Goal: Information Seeking & Learning: Compare options

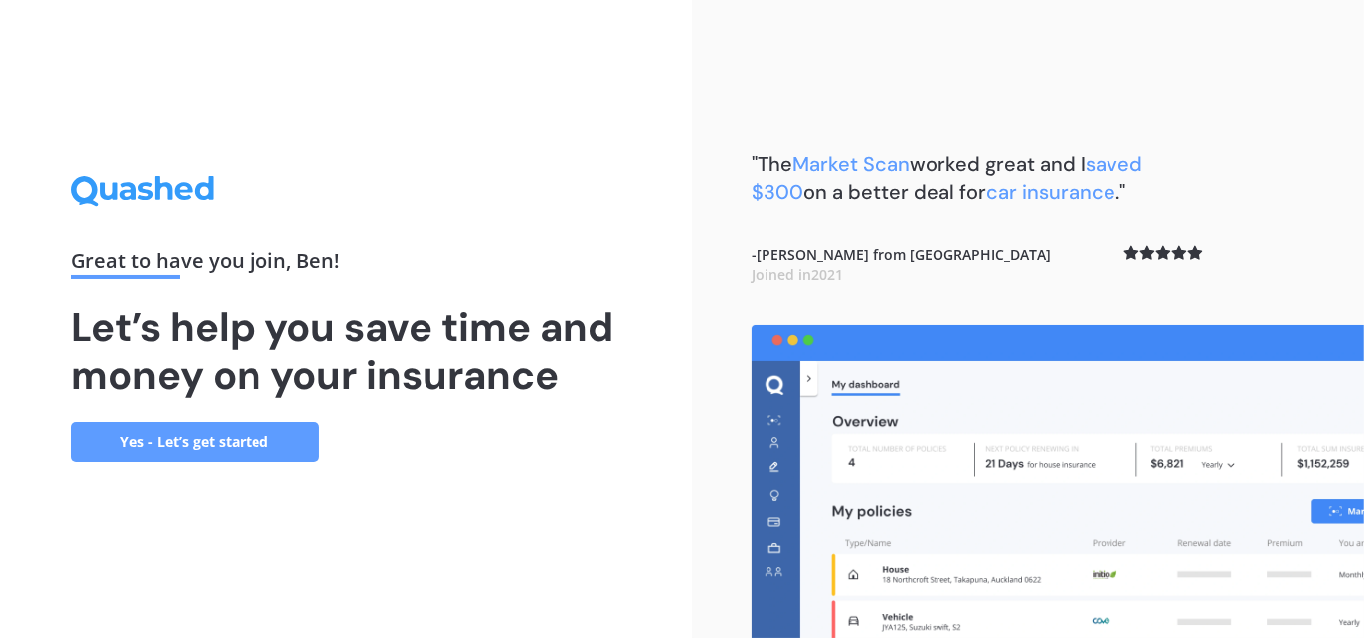
click at [201, 434] on link "Yes - Let’s get started" at bounding box center [195, 443] width 249 height 40
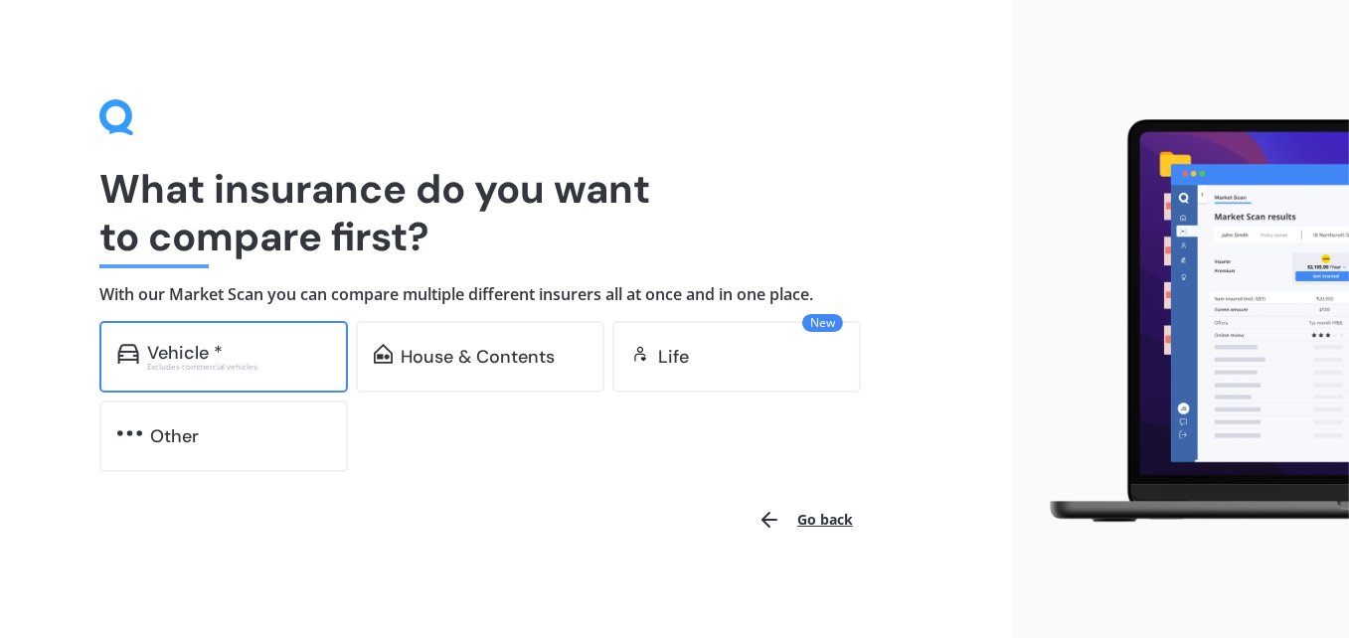
click at [254, 365] on div "Excludes commercial vehicles" at bounding box center [238, 367] width 183 height 8
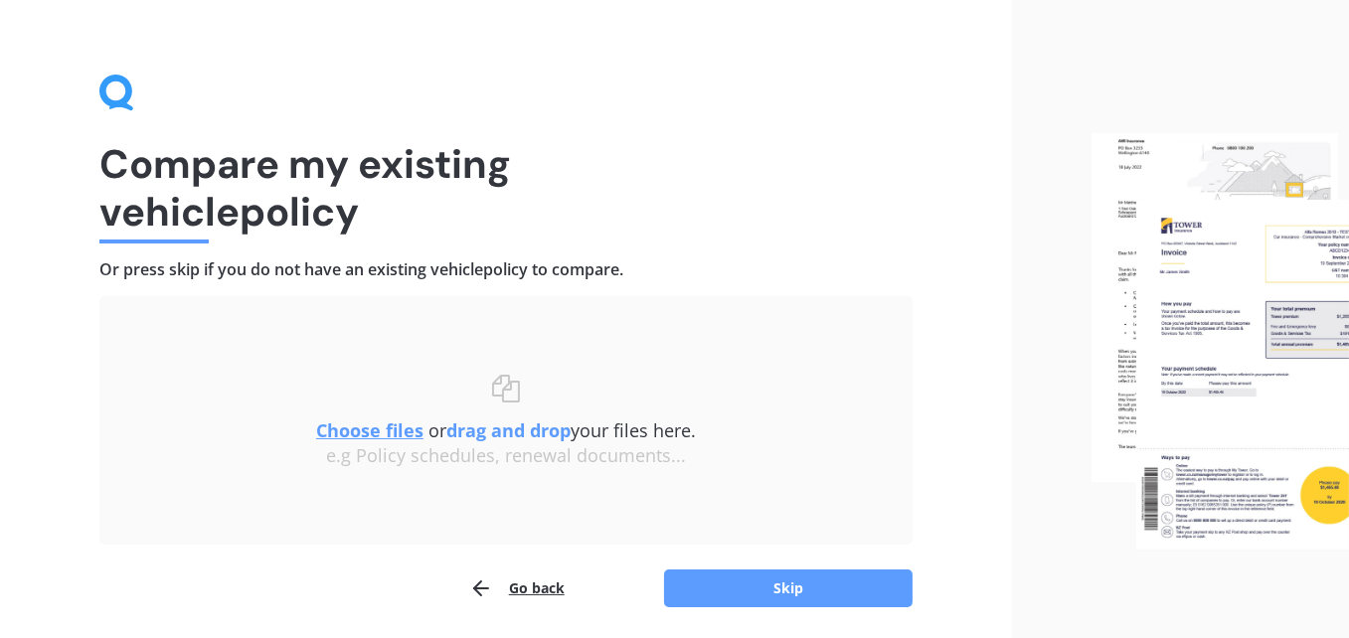
scroll to position [94, 0]
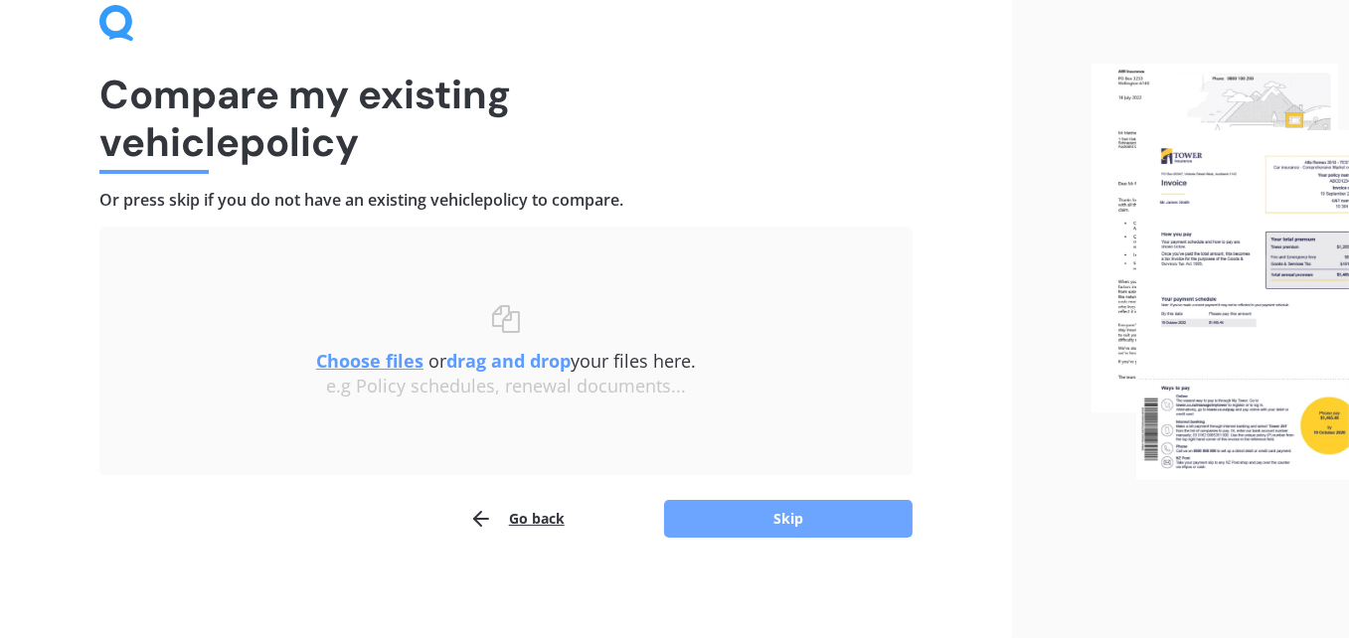
click at [763, 515] on button "Skip" at bounding box center [788, 519] width 249 height 38
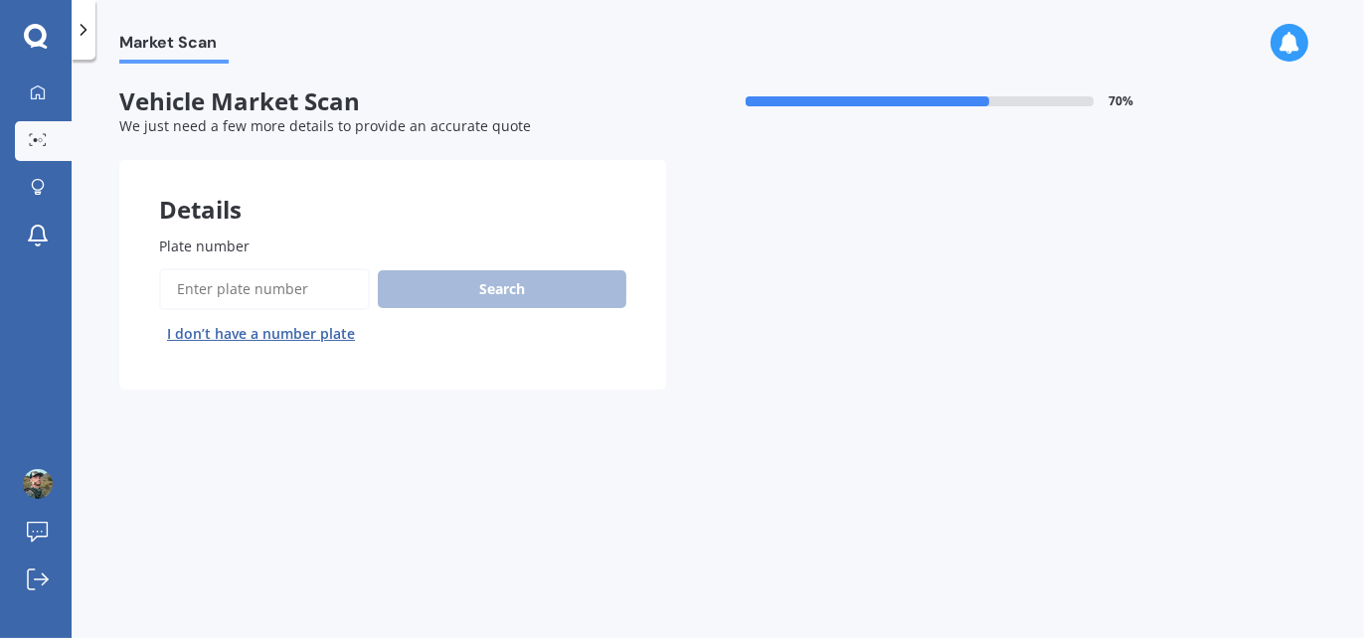
click at [284, 252] on label "Plate number" at bounding box center [388, 246] width 459 height 21
click at [284, 268] on input "Plate number" at bounding box center [264, 289] width 211 height 42
click at [265, 294] on input "Plate number" at bounding box center [264, 289] width 211 height 42
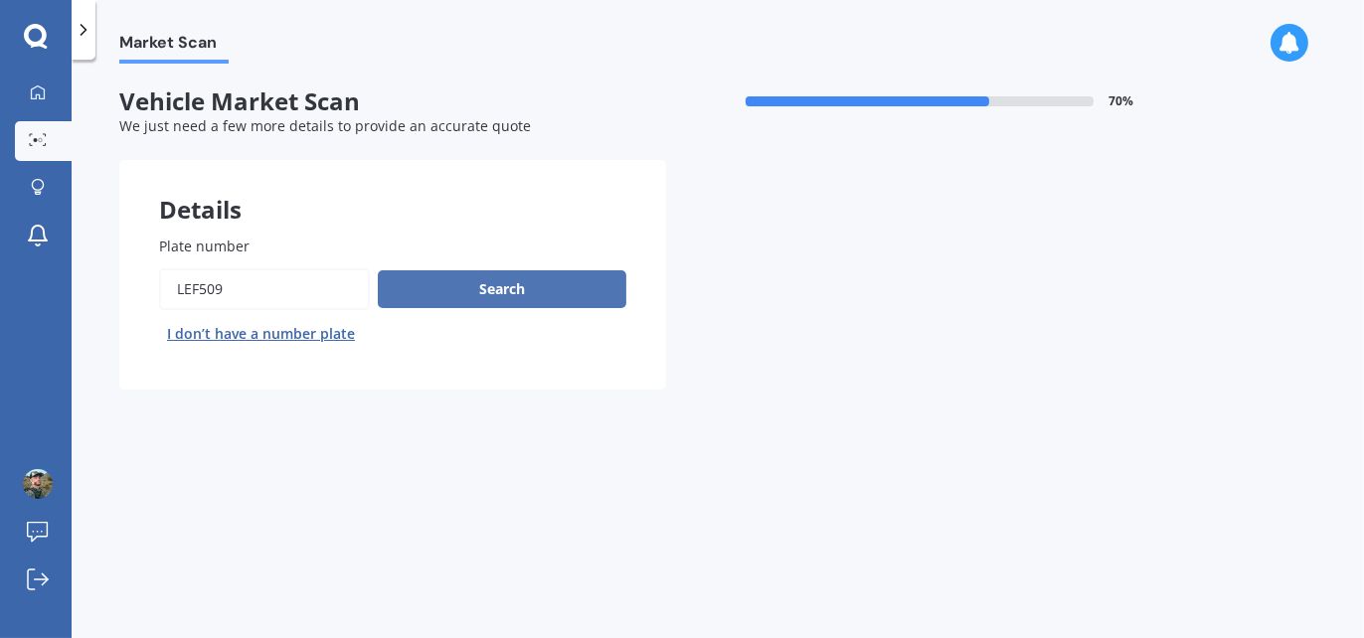
type input "lef509"
click at [497, 273] on button "Search" at bounding box center [502, 289] width 249 height 38
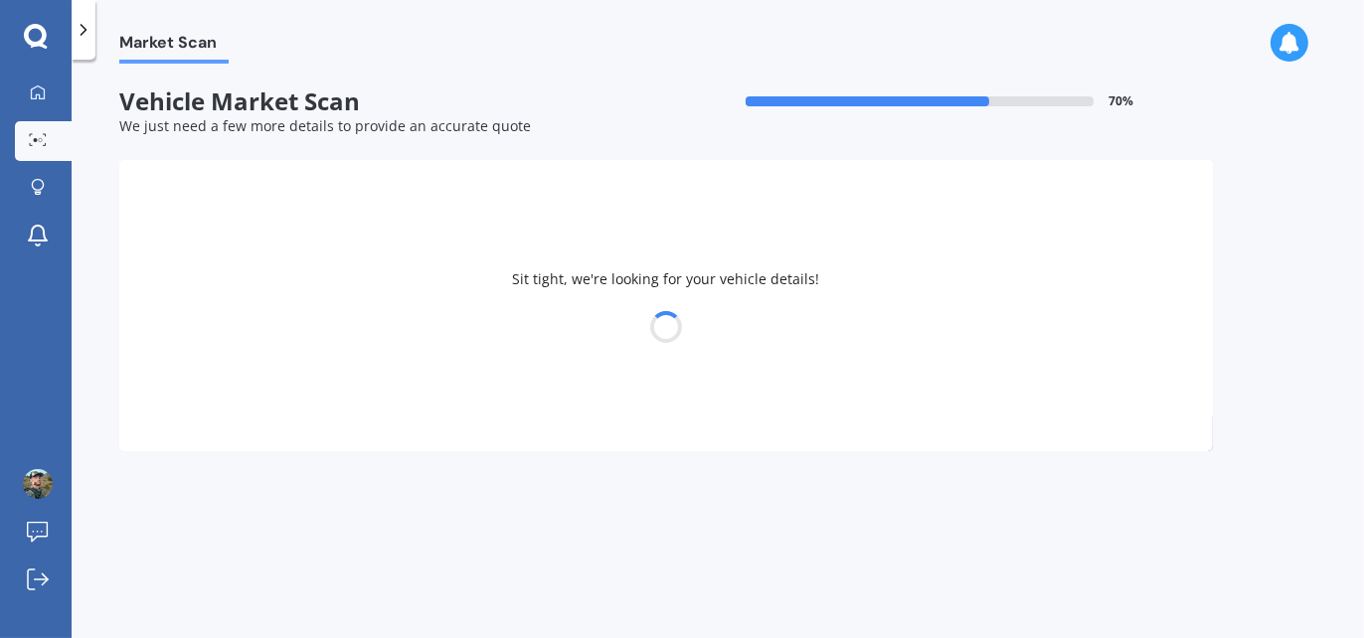
select select "VOLKSWAGEN"
select select "TIGUAN"
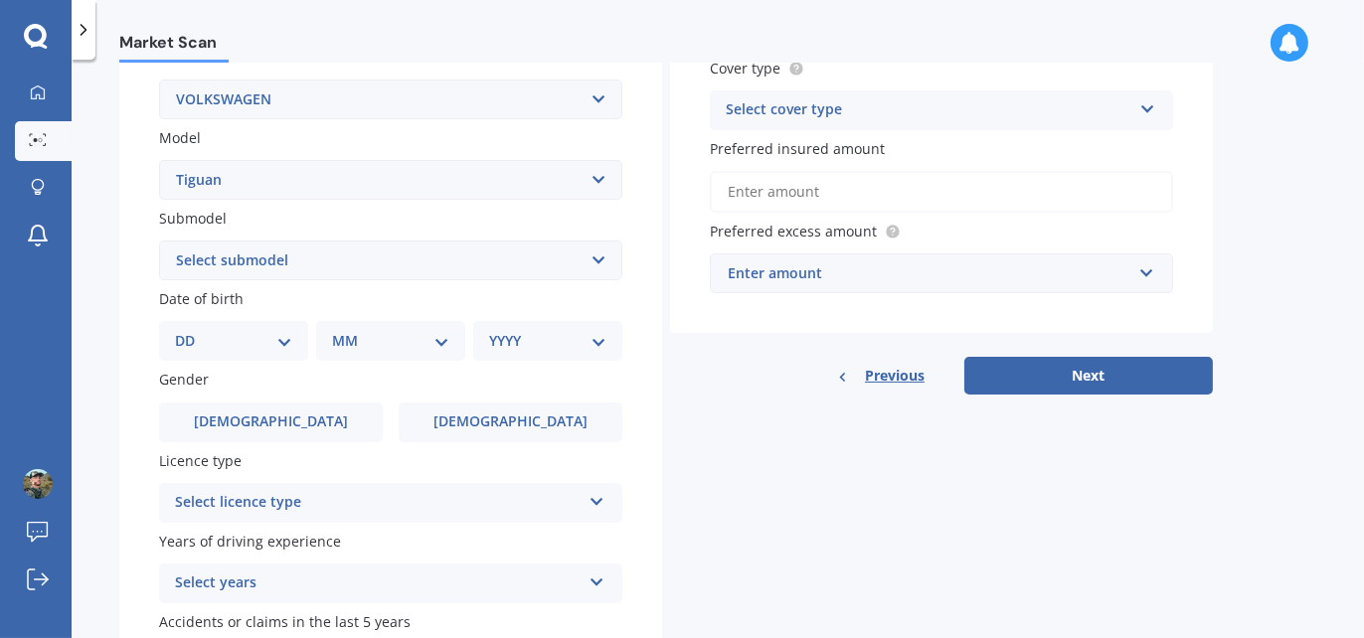
scroll to position [398, 0]
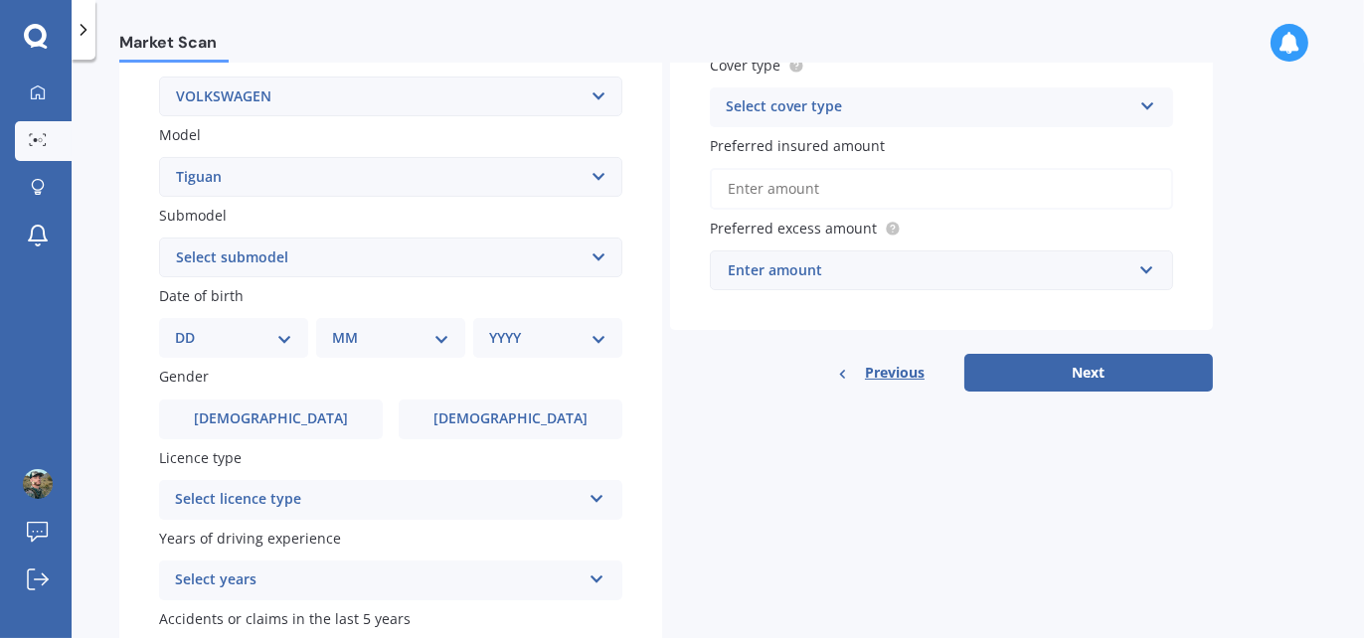
click at [254, 259] on select "Select submodel Diesel Turbo Petrol Turbo Petrol Turbo 4WD" at bounding box center [390, 258] width 463 height 40
select select "PETROL TURBO 4WD"
click at [159, 238] on select "Select submodel Diesel Turbo Petrol Turbo Petrol Turbo 4WD" at bounding box center [390, 258] width 463 height 40
click at [244, 261] on select "Select submodel Diesel Turbo Petrol Turbo Petrol Turbo 4WD" at bounding box center [390, 258] width 463 height 40
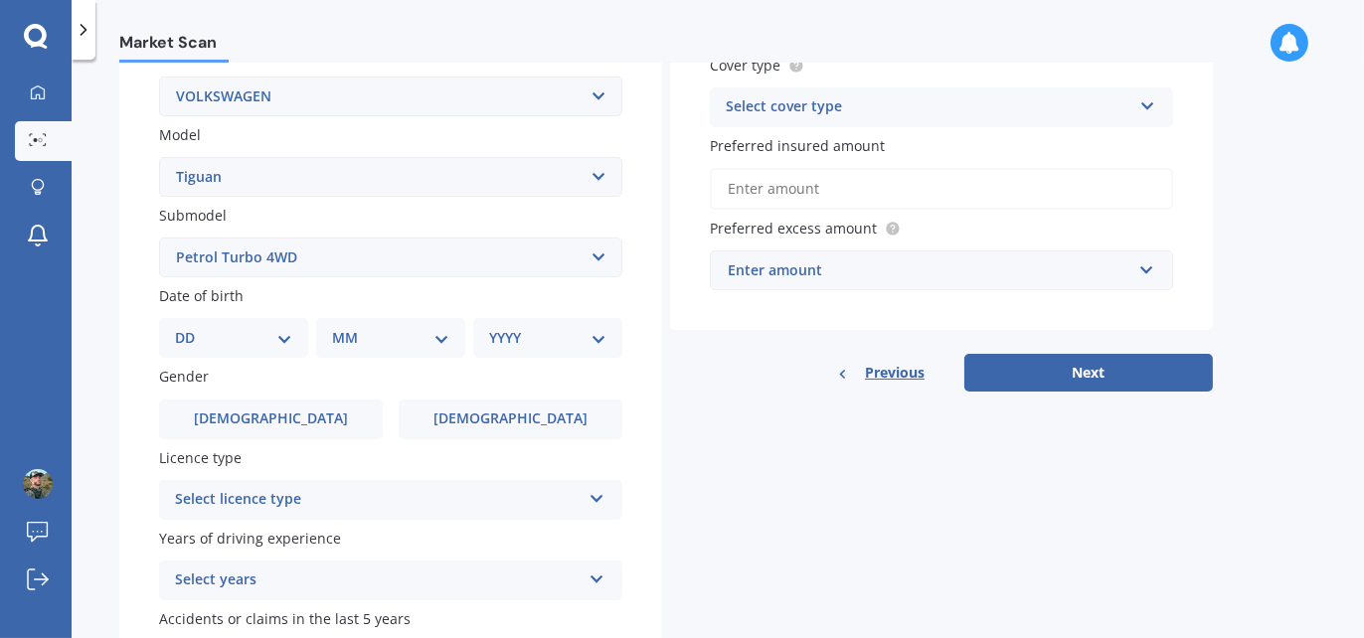
click at [211, 329] on select "DD 01 02 03 04 05 06 07 08 09 10 11 12 13 14 15 16 17 18 19 20 21 22 23 24 25 2…" at bounding box center [233, 338] width 117 height 22
select select "23"
click at [190, 327] on select "DD 01 02 03 04 05 06 07 08 09 10 11 12 13 14 15 16 17 18 19 20 21 22 23 24 25 2…" at bounding box center [233, 338] width 117 height 22
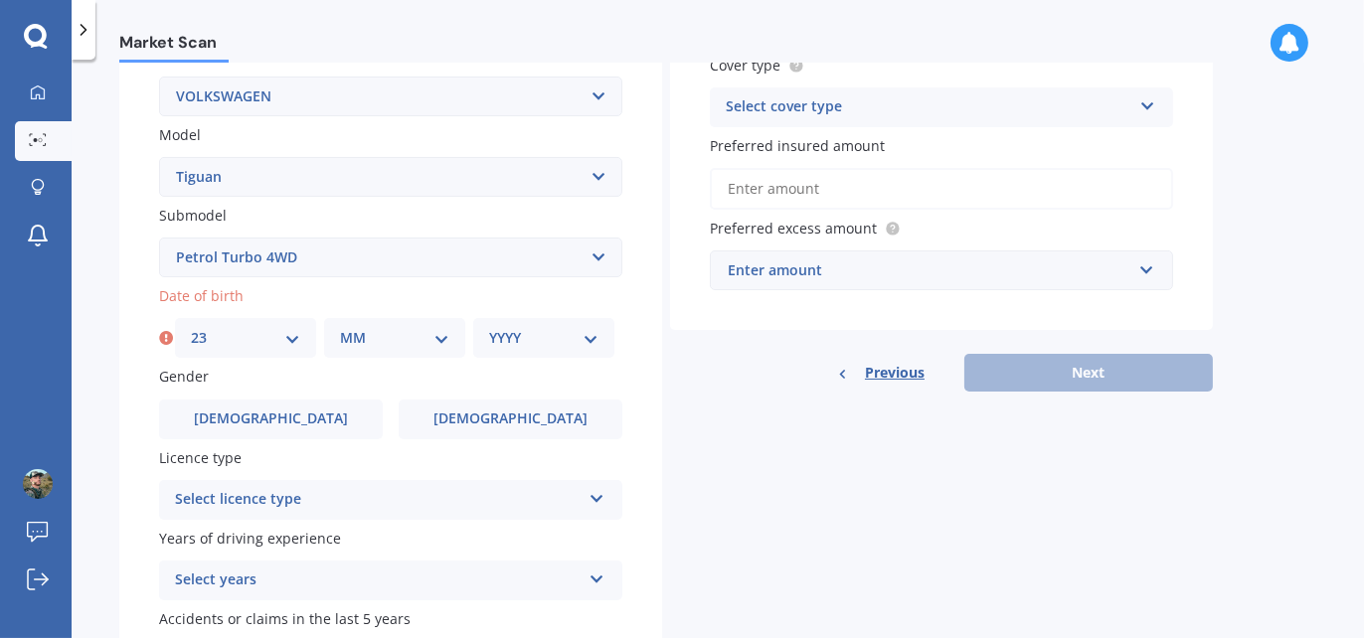
click at [345, 340] on select "MM 01 02 03 04 05 06 07 08 09 10 11 12" at bounding box center [394, 338] width 109 height 22
select select "03"
click at [340, 327] on select "MM 01 02 03 04 05 06 07 08 09 10 11 12" at bounding box center [394, 338] width 109 height 22
click at [519, 327] on select "YYYY 2025 2024 2023 2022 2021 2020 2019 2018 2017 2016 2015 2014 2013 2012 2011…" at bounding box center [543, 338] width 109 height 22
select select "1991"
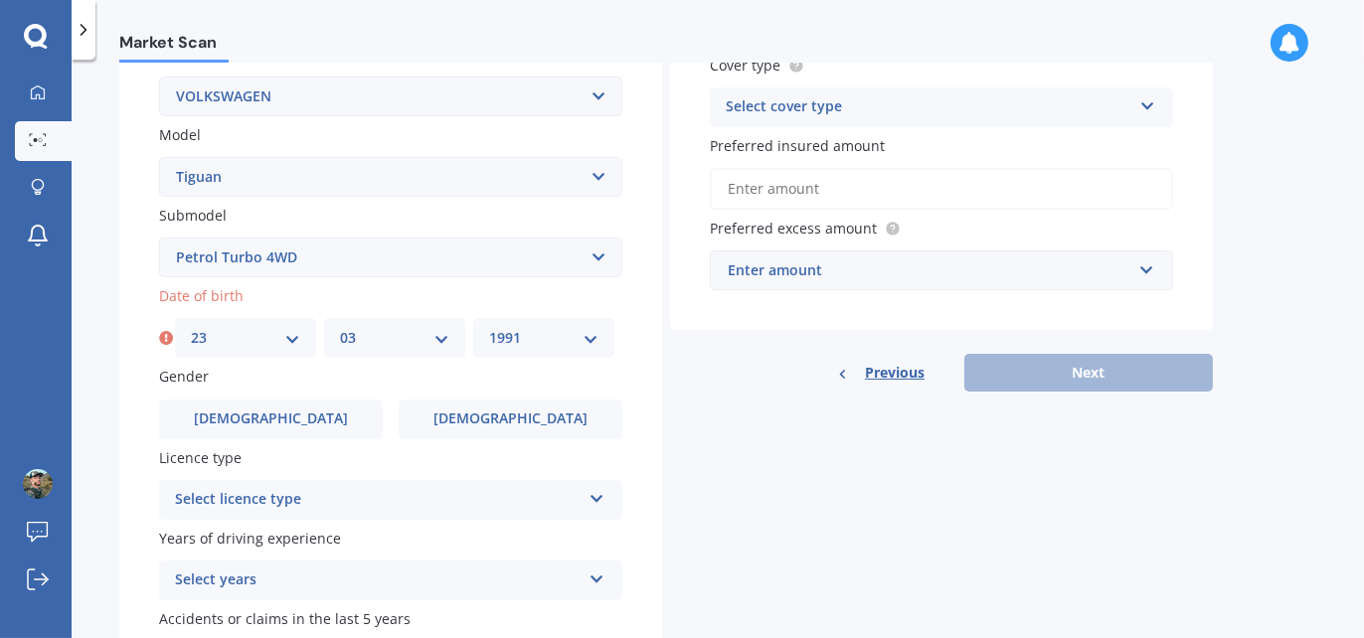
click at [489, 327] on select "YYYY 2025 2024 2023 2022 2021 2020 2019 2018 2017 2016 2015 2014 2013 2012 2011…" at bounding box center [543, 338] width 109 height 22
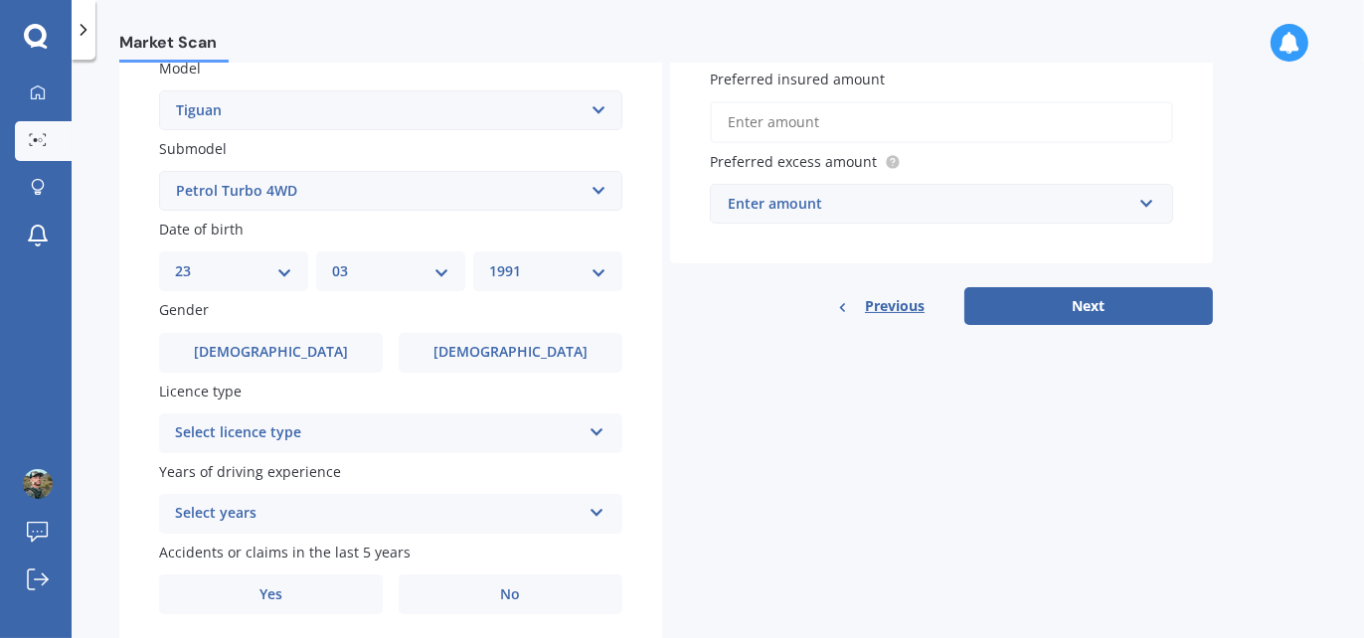
scroll to position [497, 0]
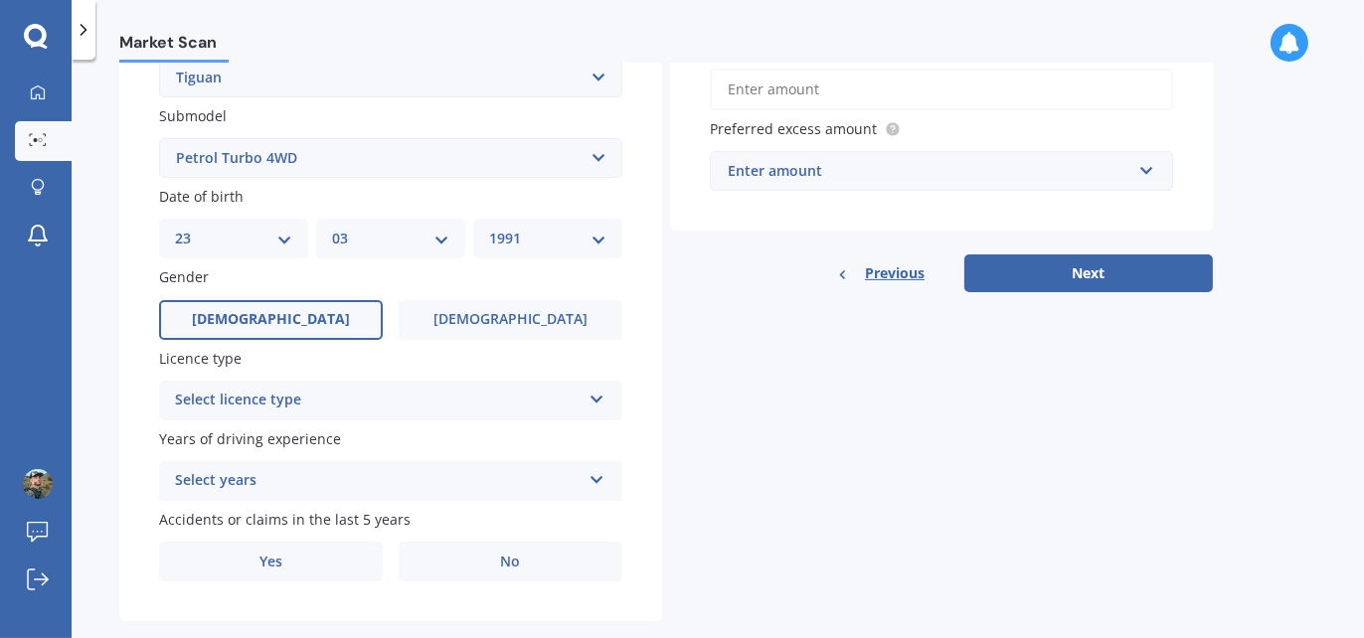
click at [273, 319] on span "[DEMOGRAPHIC_DATA]" at bounding box center [271, 319] width 158 height 17
click at [0, 0] on input "[DEMOGRAPHIC_DATA]" at bounding box center [0, 0] width 0 height 0
click at [521, 391] on div "Select licence type" at bounding box center [378, 401] width 406 height 24
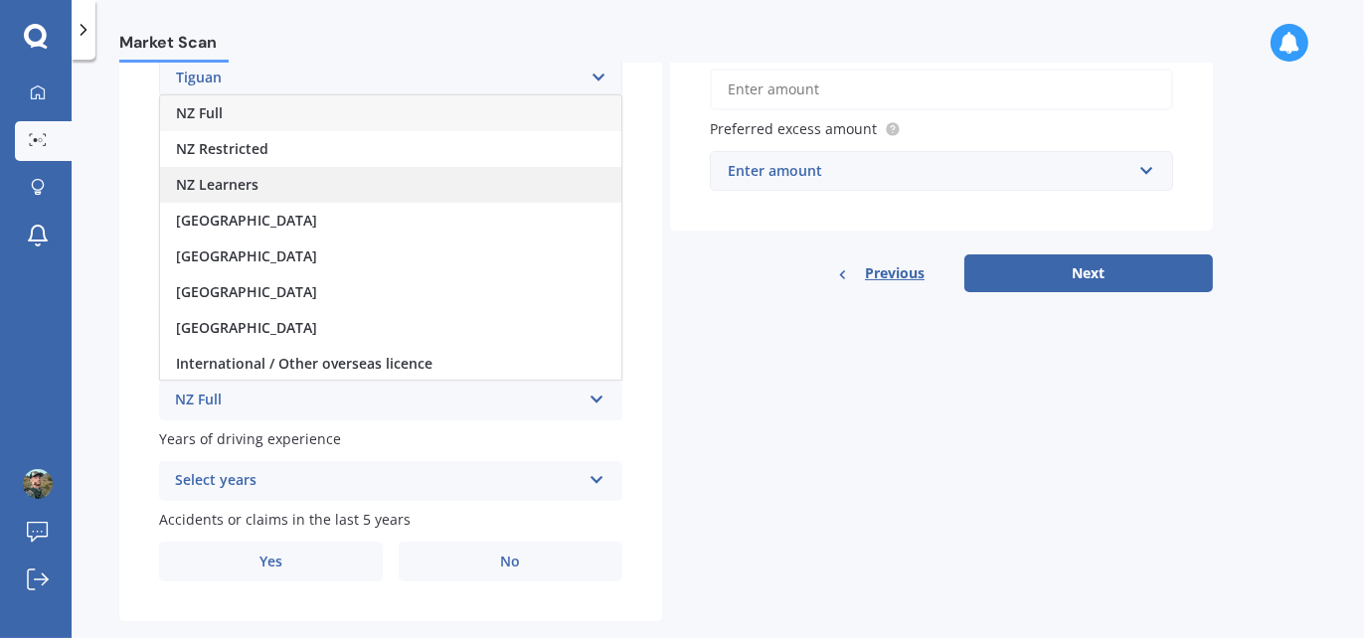
click at [246, 184] on span "NZ Learners" at bounding box center [217, 184] width 83 height 19
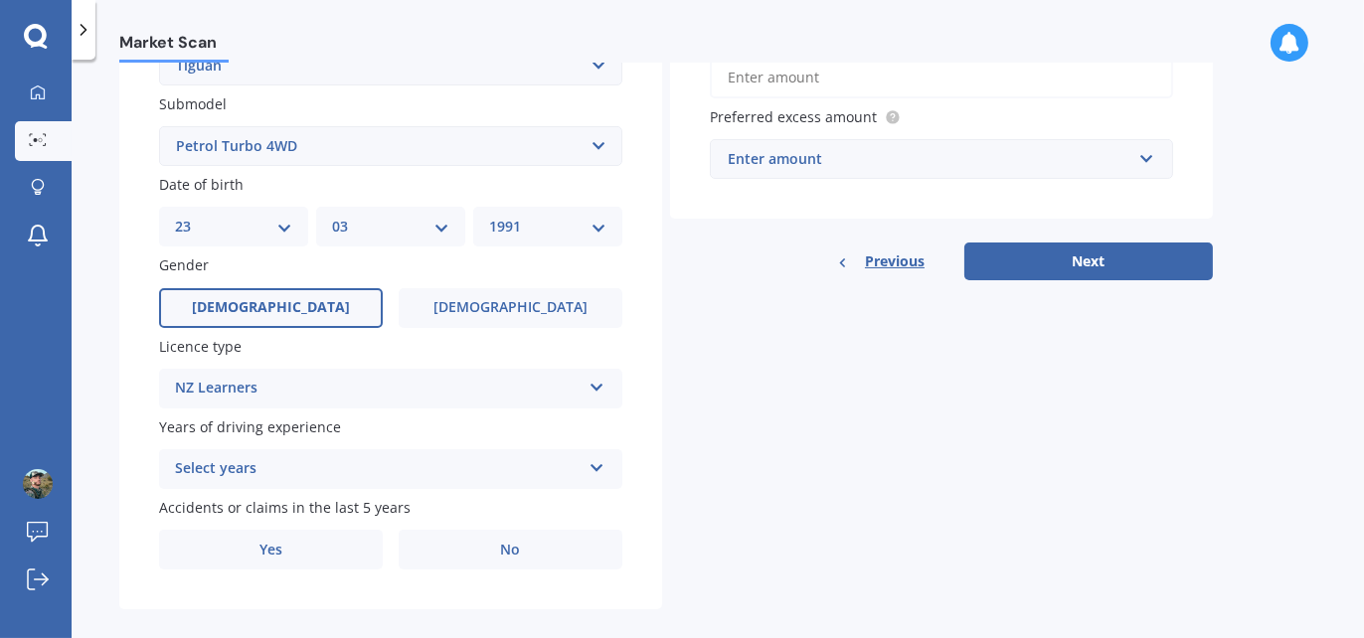
scroll to position [529, 0]
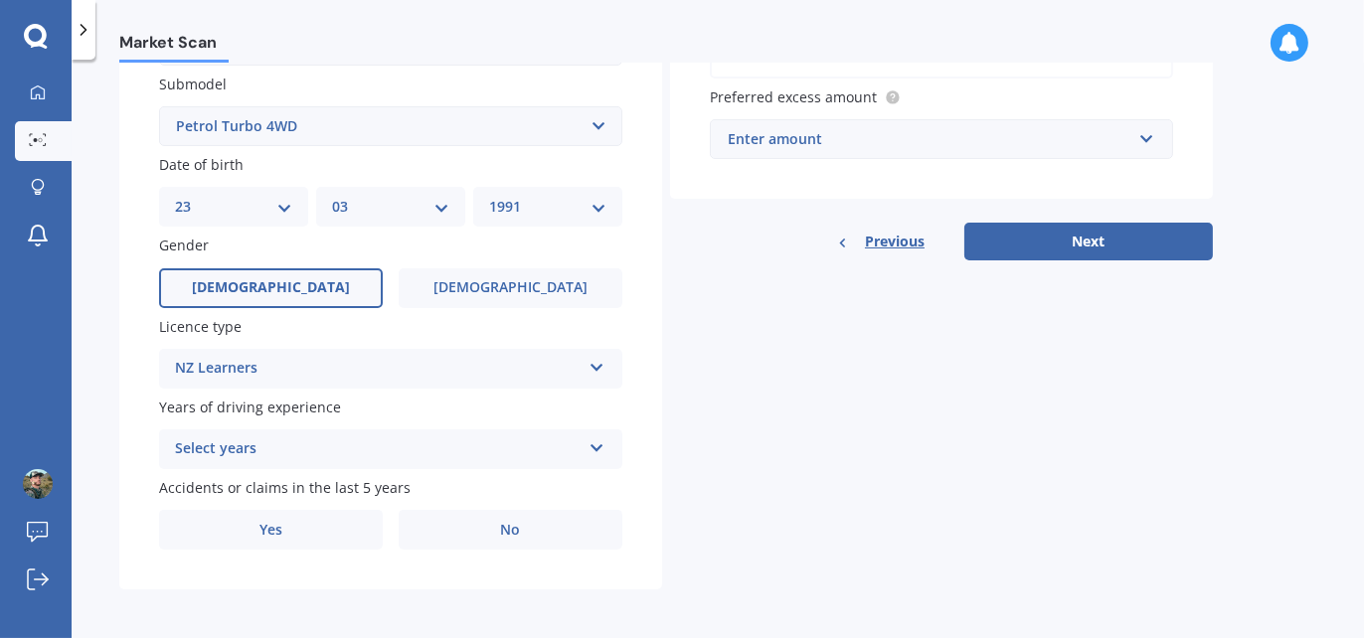
click at [373, 434] on div "Select years 5 or more years 4 years 3 years 2 years 1 year" at bounding box center [390, 450] width 463 height 40
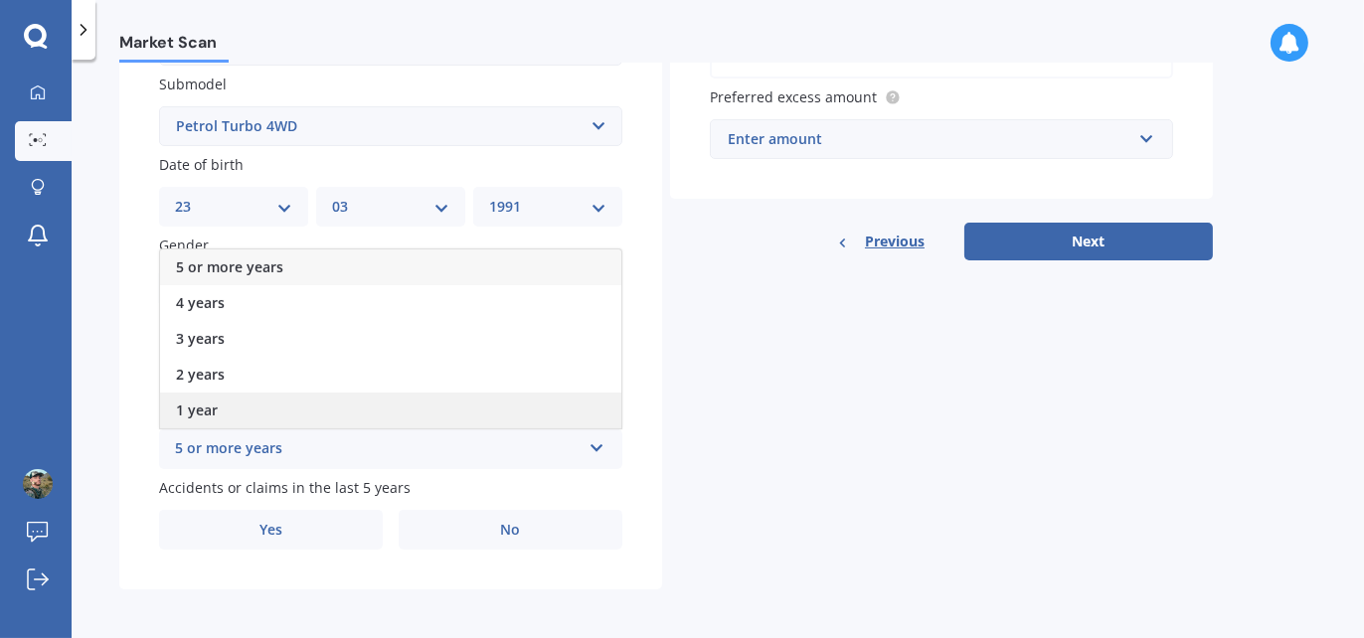
click at [352, 406] on div "1 year" at bounding box center [390, 411] width 461 height 36
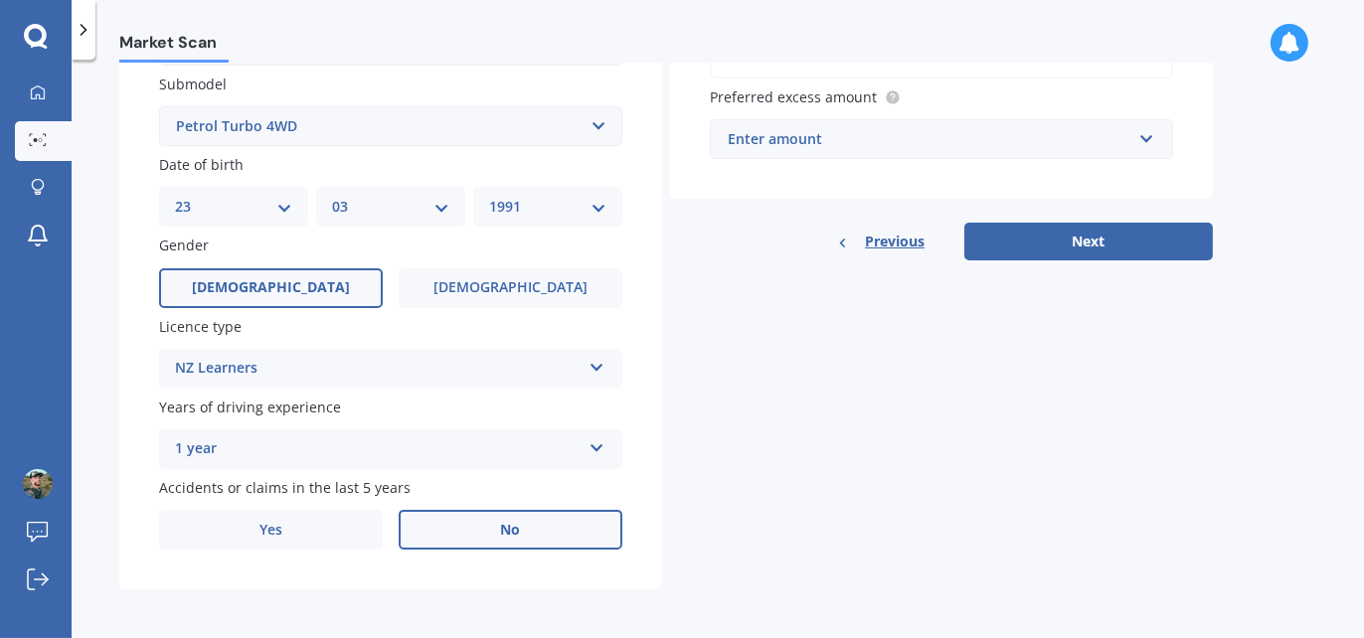
click at [519, 545] on label "No" at bounding box center [511, 530] width 224 height 40
click at [0, 0] on input "No" at bounding box center [0, 0] width 0 height 0
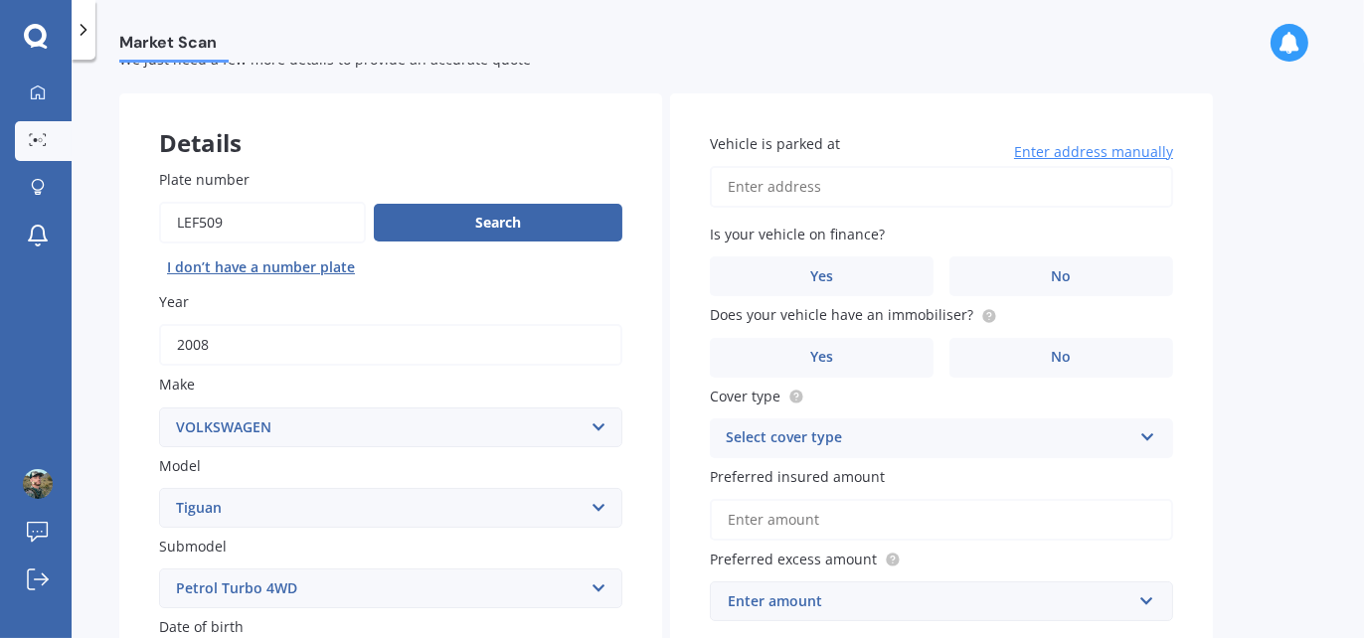
scroll to position [0, 0]
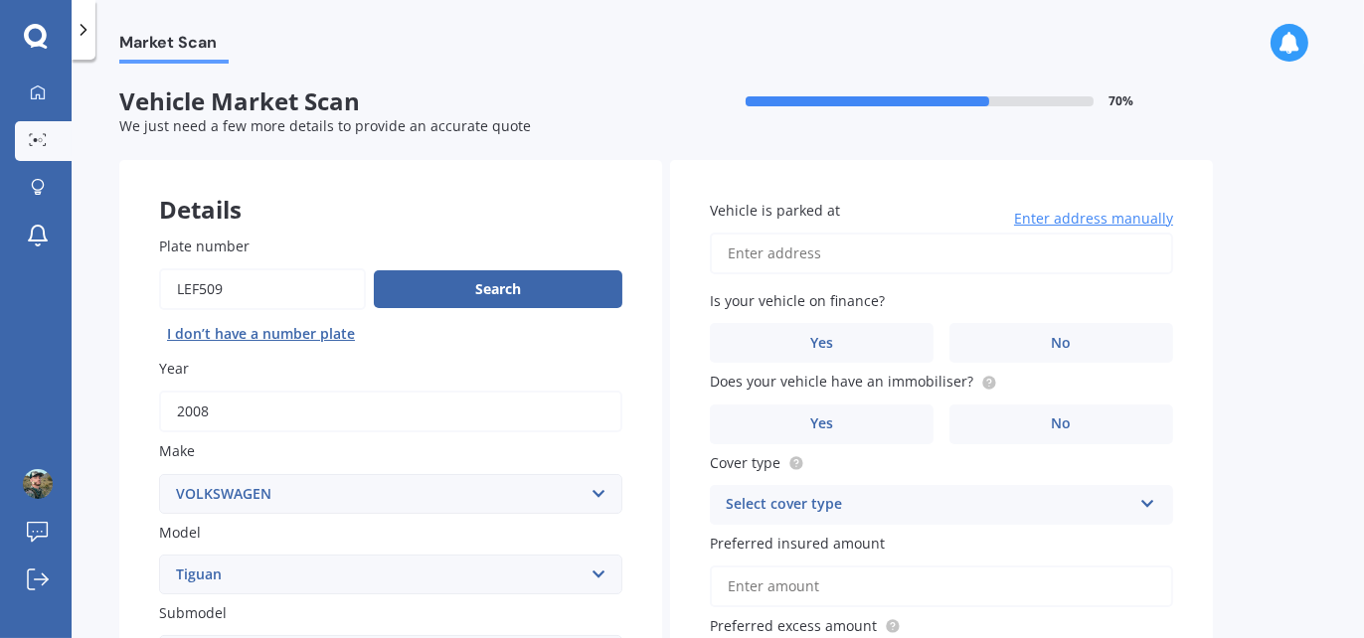
click at [776, 252] on input "Vehicle is parked at" at bounding box center [941, 254] width 463 height 42
click at [802, 219] on span "Vehicle is parked at" at bounding box center [775, 210] width 130 height 19
click at [802, 233] on input "Vehicle is parked at" at bounding box center [941, 254] width 463 height 42
click at [887, 209] on label "Vehicle is parked at" at bounding box center [937, 210] width 455 height 21
click at [887, 233] on input "Vehicle is parked at" at bounding box center [941, 254] width 463 height 42
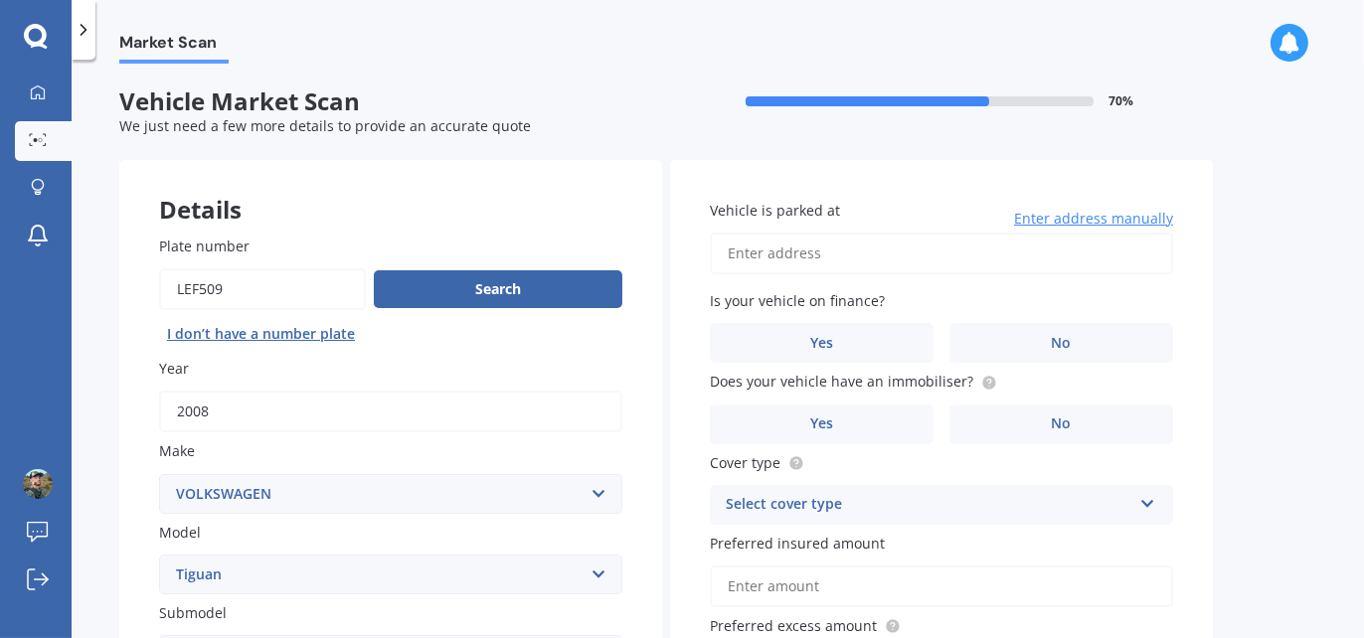
click at [863, 249] on input "Vehicle is parked at" at bounding box center [941, 254] width 463 height 42
type input "[STREET_ADDRESS]"
click at [1056, 336] on span "No" at bounding box center [1062, 343] width 20 height 17
click at [0, 0] on input "No" at bounding box center [0, 0] width 0 height 0
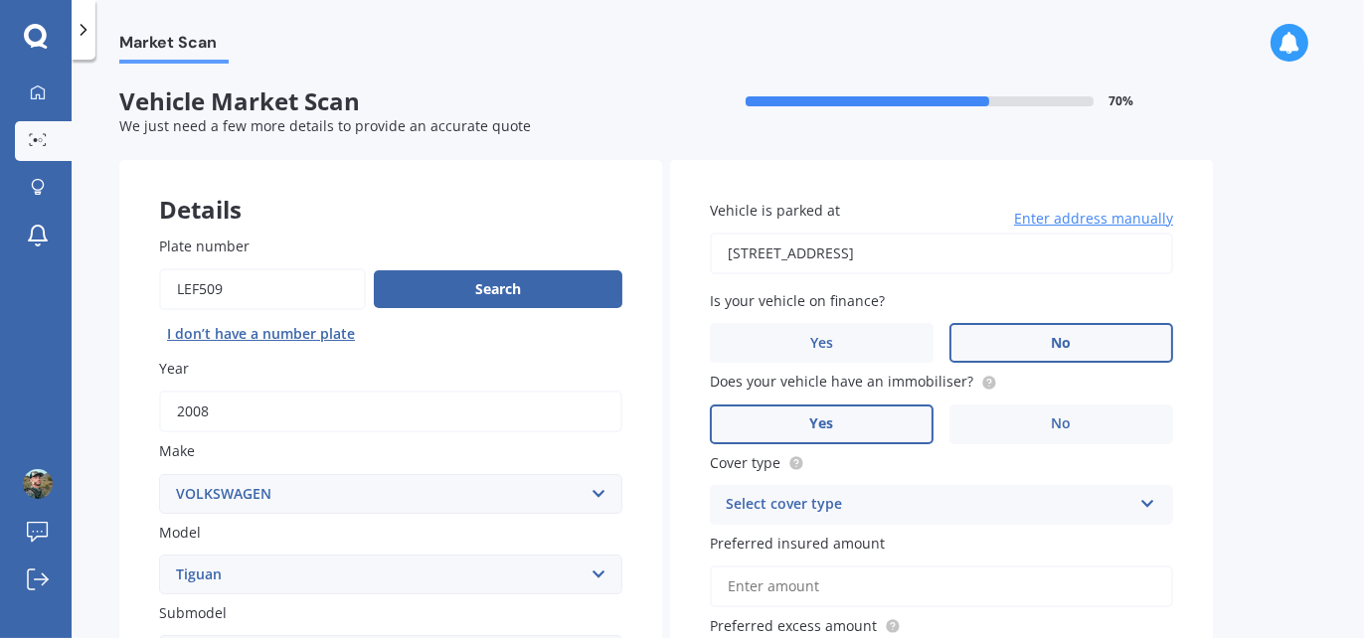
click at [885, 433] on label "Yes" at bounding box center [822, 425] width 224 height 40
click at [0, 0] on input "Yes" at bounding box center [0, 0] width 0 height 0
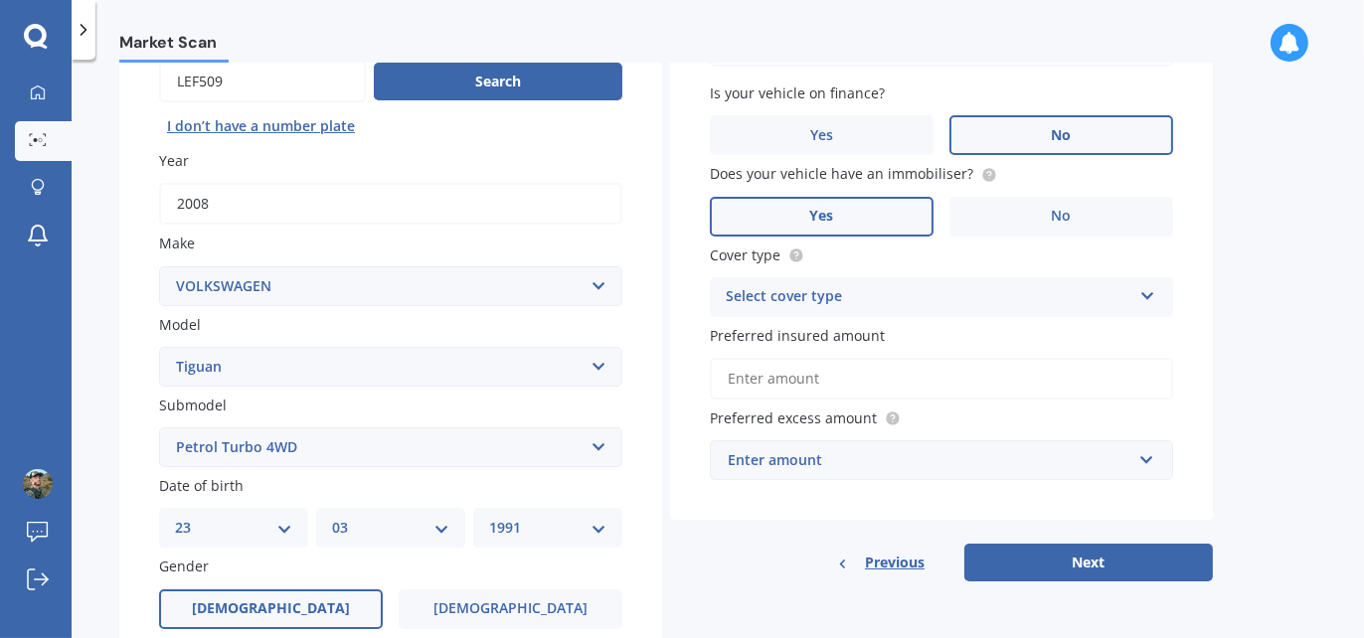
scroll to position [298, 0]
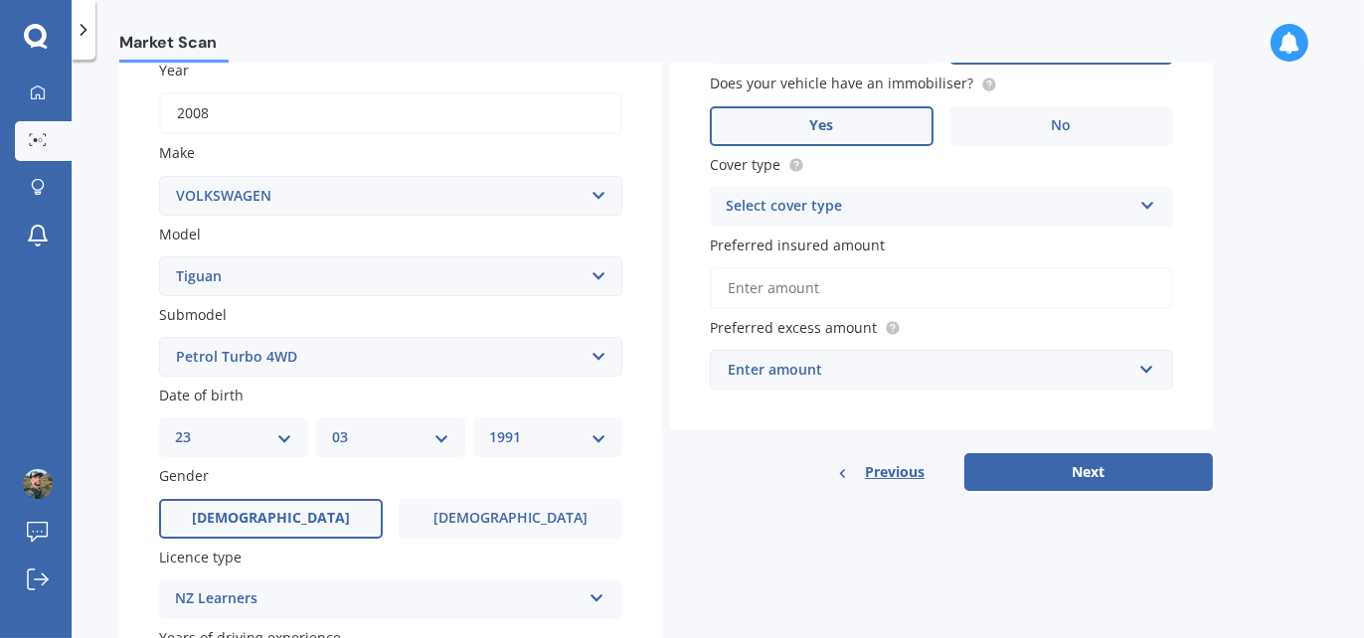
click at [897, 206] on div "Select cover type" at bounding box center [929, 207] width 406 height 24
click at [844, 245] on div "Comprehensive" at bounding box center [941, 246] width 461 height 36
click at [854, 289] on input "Preferred insured amount" at bounding box center [941, 288] width 463 height 42
click at [996, 273] on input "Preferred insured amount" at bounding box center [941, 288] width 463 height 42
click at [1325, 253] on div "Market Scan Vehicle Market Scan 70 % We just need a few more details to provide…" at bounding box center [718, 353] width 1293 height 579
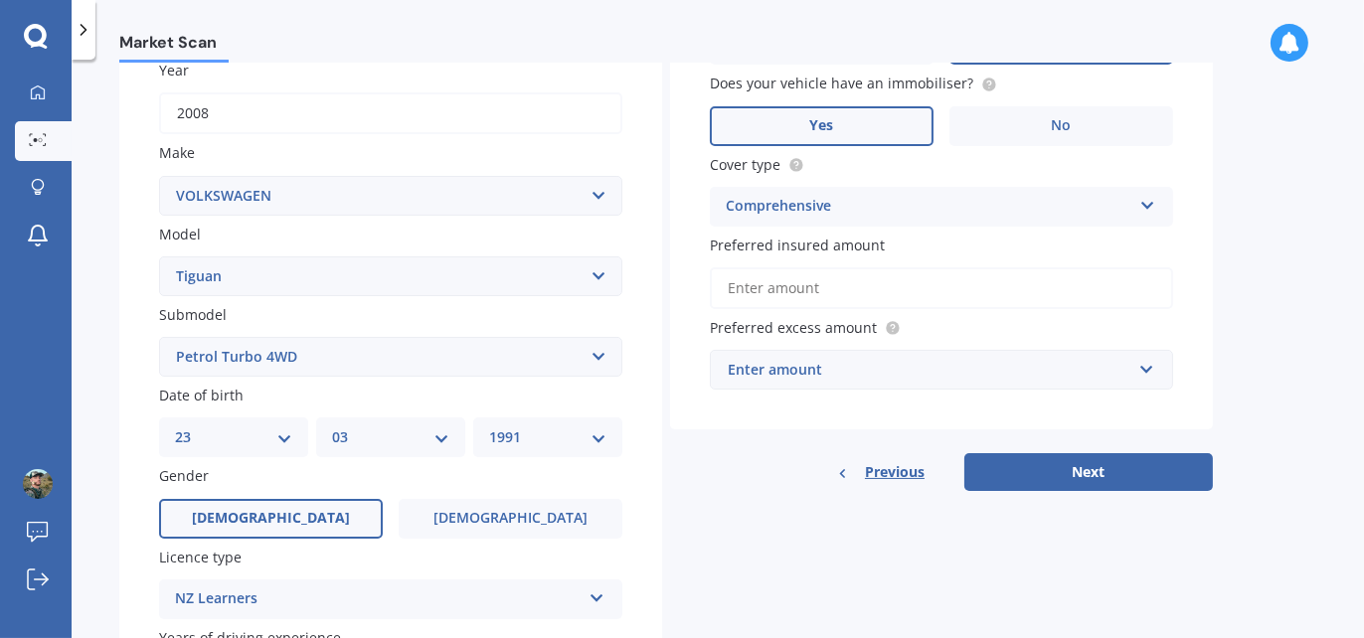
click at [1011, 269] on input "Preferred insured amount" at bounding box center [941, 288] width 463 height 42
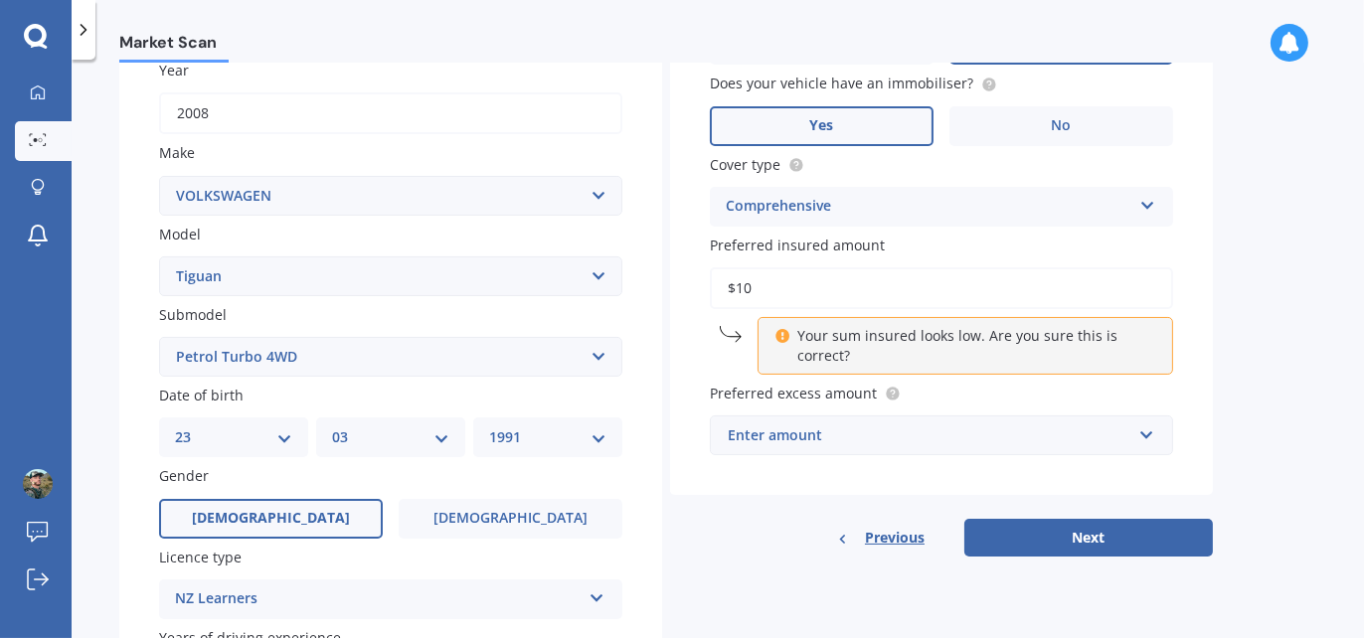
type input "$1"
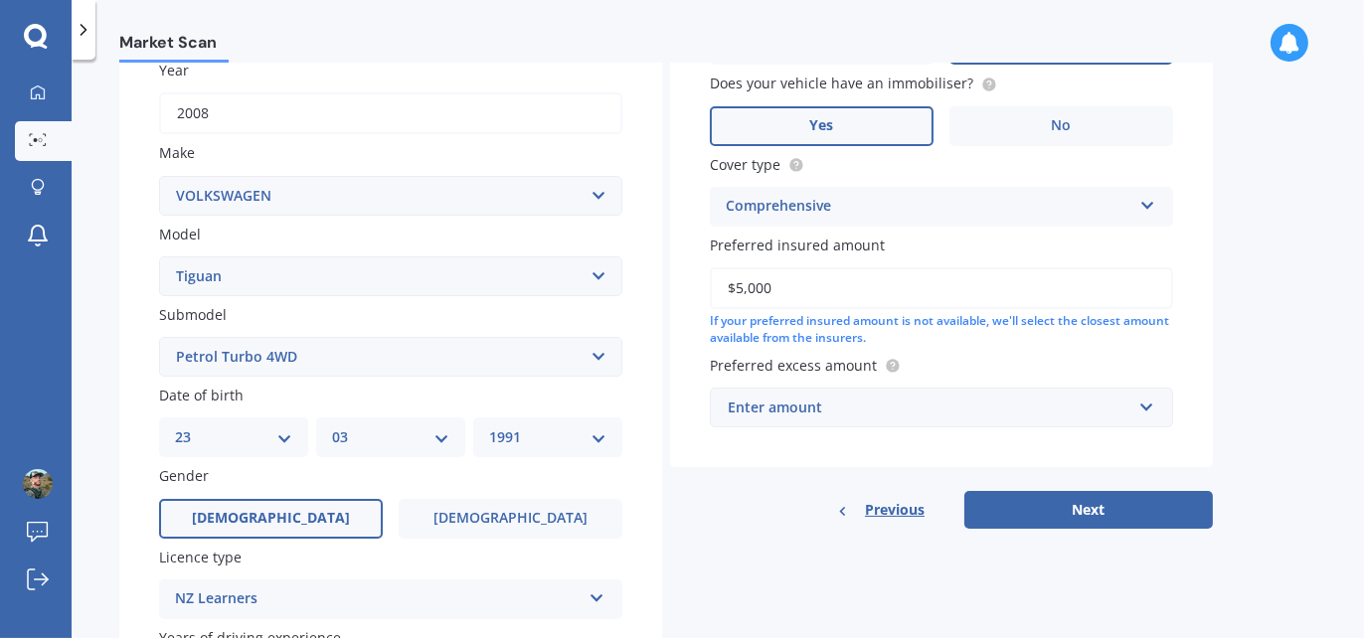
type input "$5,000"
click at [937, 381] on div "Preferred excess amount Enter amount $100 $400 $500 $750 $1,000 $1,500 $2,000" at bounding box center [941, 391] width 463 height 73
click at [936, 391] on input "text" at bounding box center [934, 408] width 445 height 38
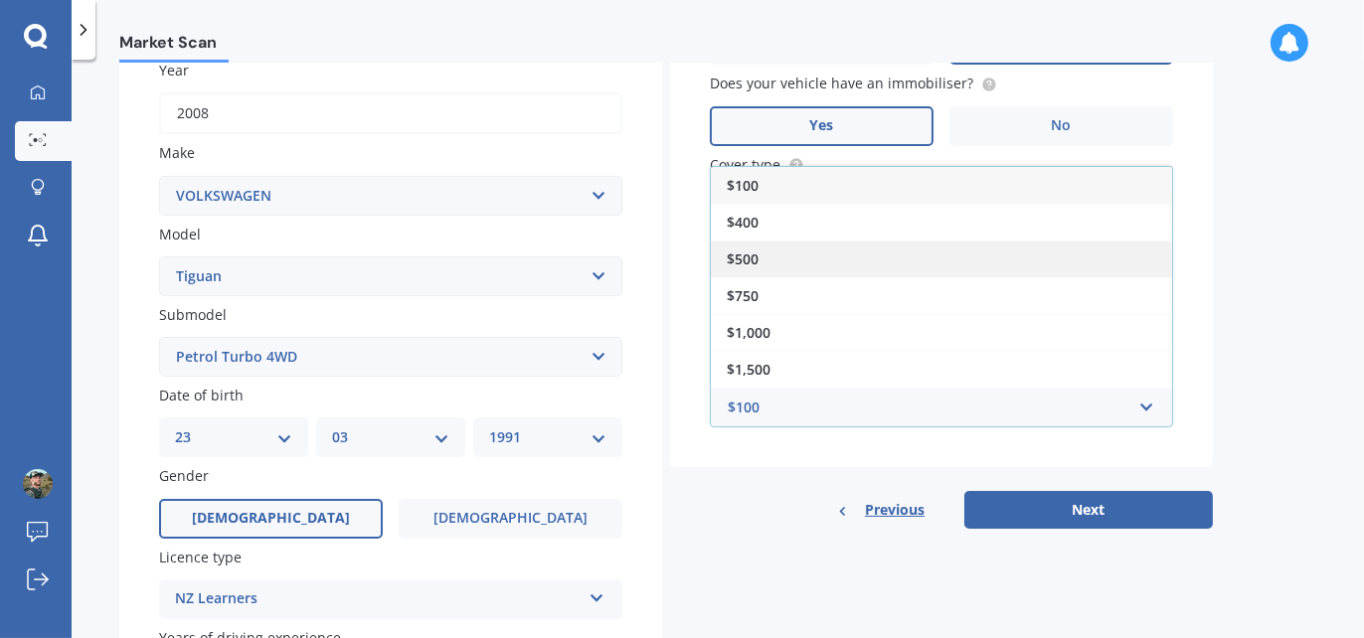
click at [868, 260] on div "$500" at bounding box center [941, 259] width 461 height 37
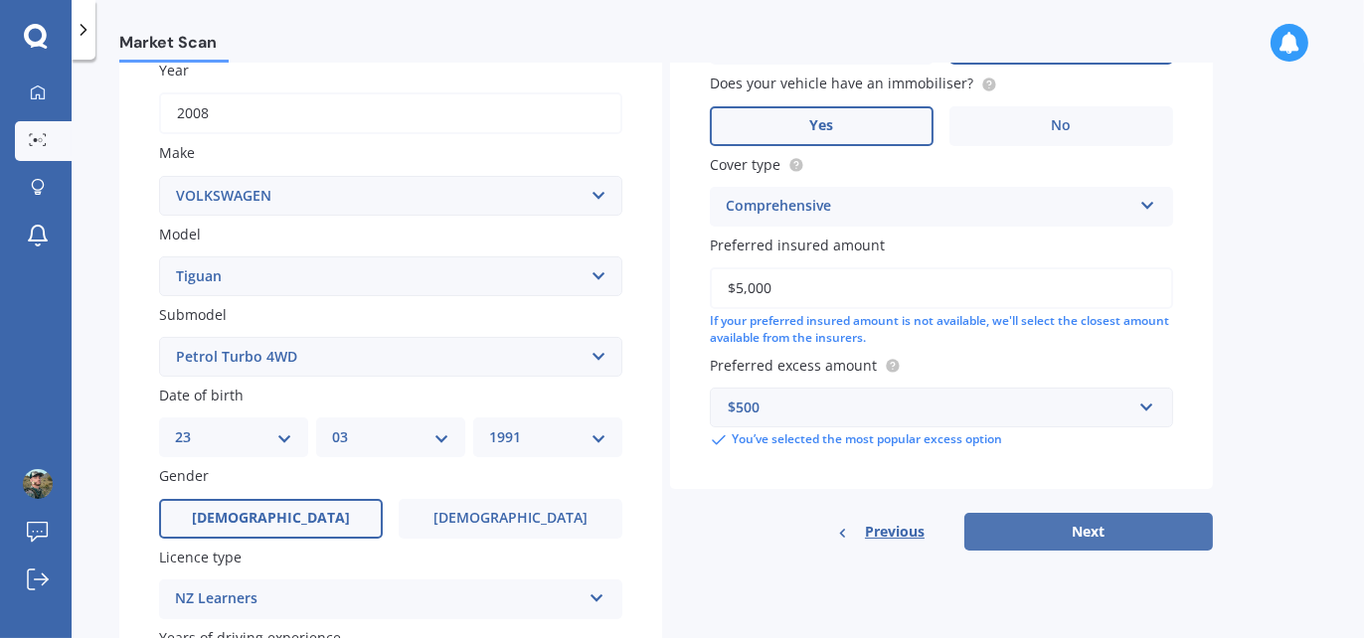
click at [1033, 529] on button "Next" at bounding box center [1089, 532] width 249 height 38
select select "23"
select select "03"
select select "1991"
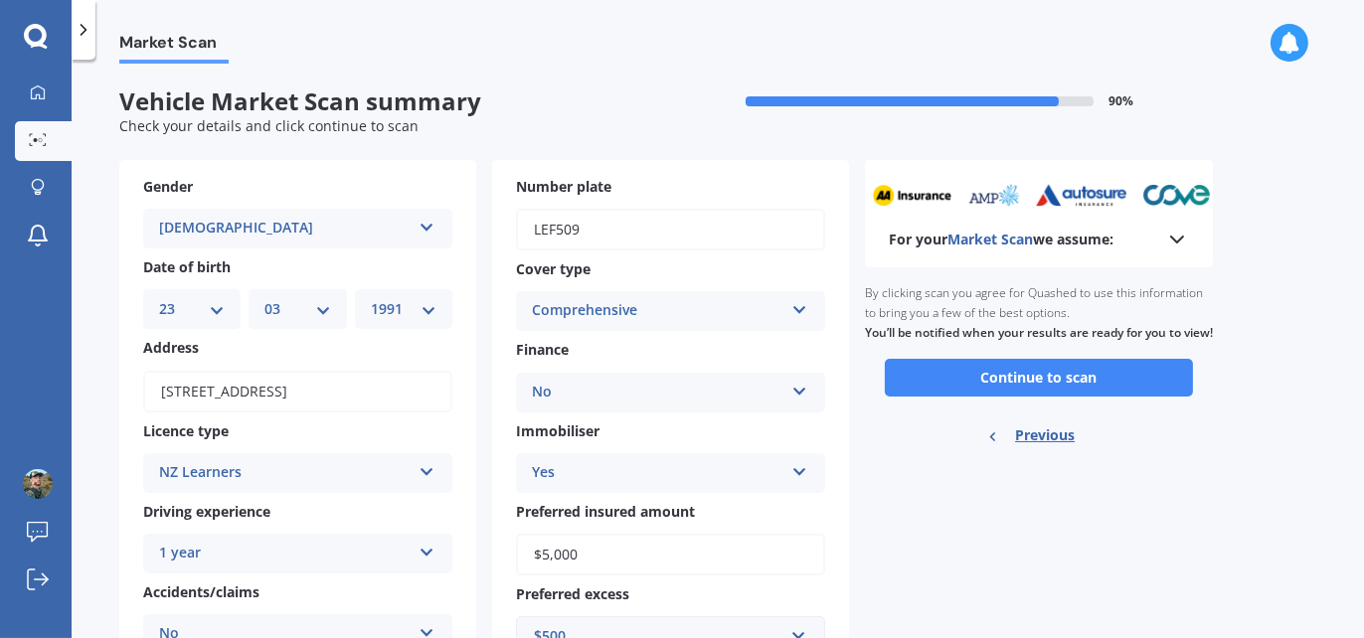
scroll to position [83, 0]
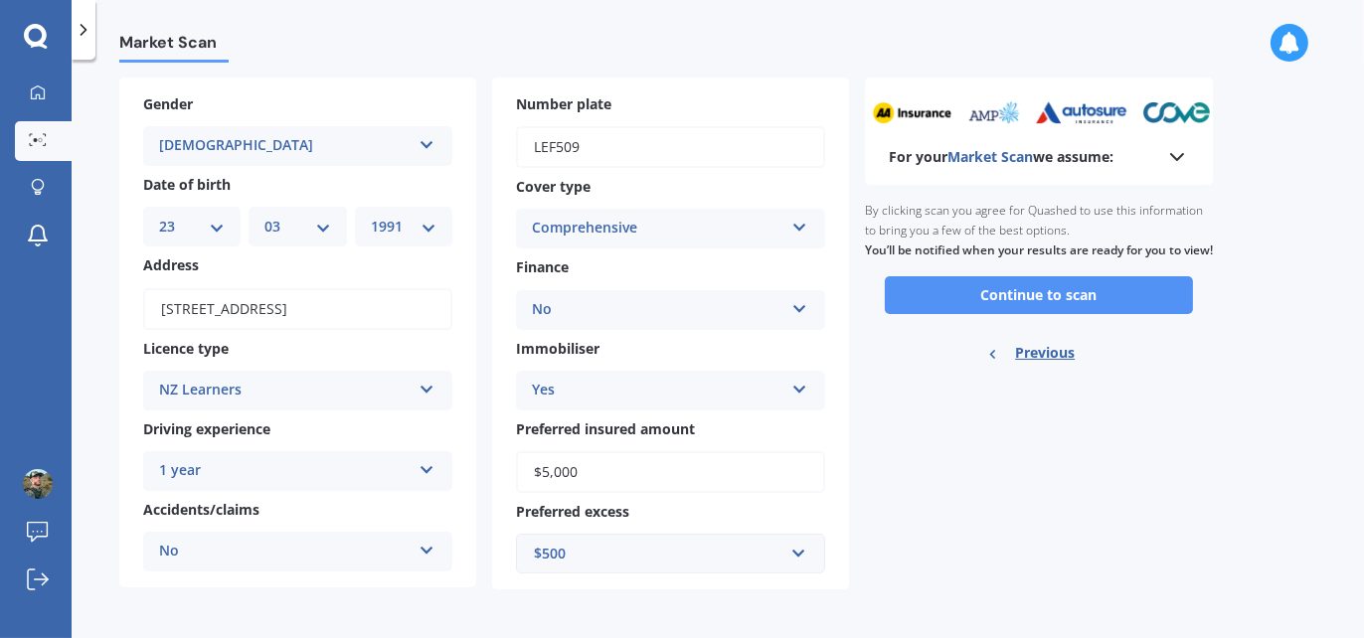
click at [962, 314] on button "Continue to scan" at bounding box center [1039, 295] width 308 height 38
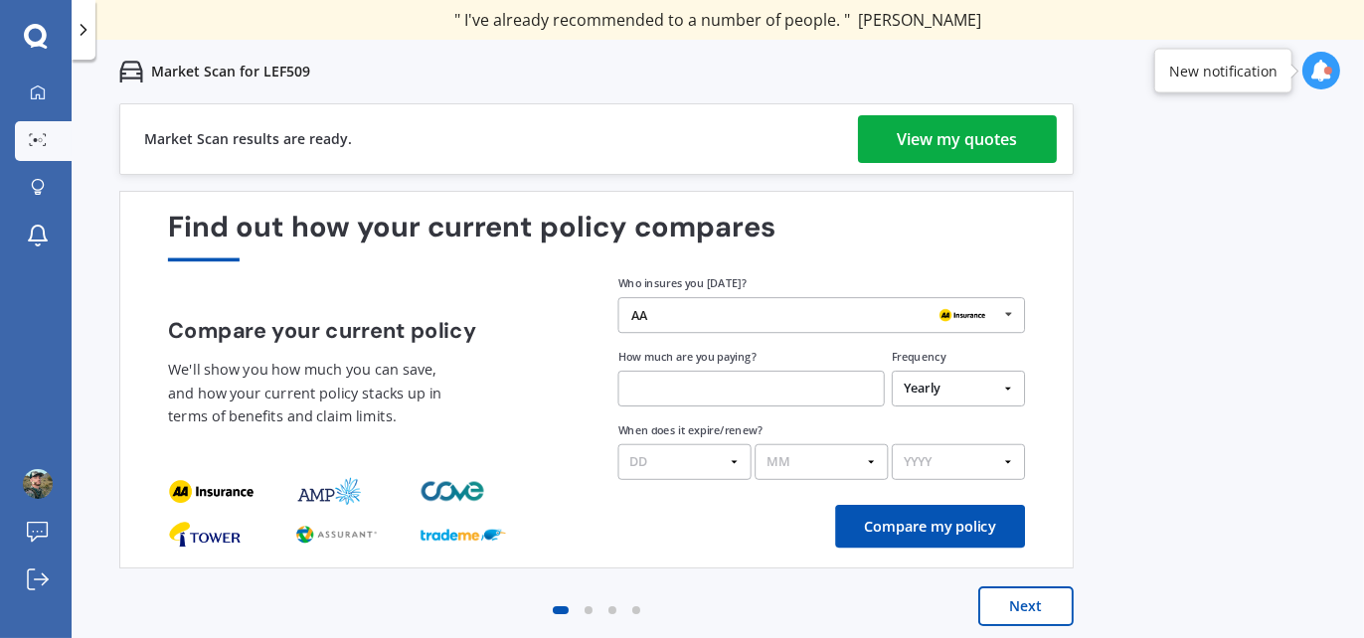
click at [996, 127] on div "View my quotes" at bounding box center [958, 139] width 120 height 48
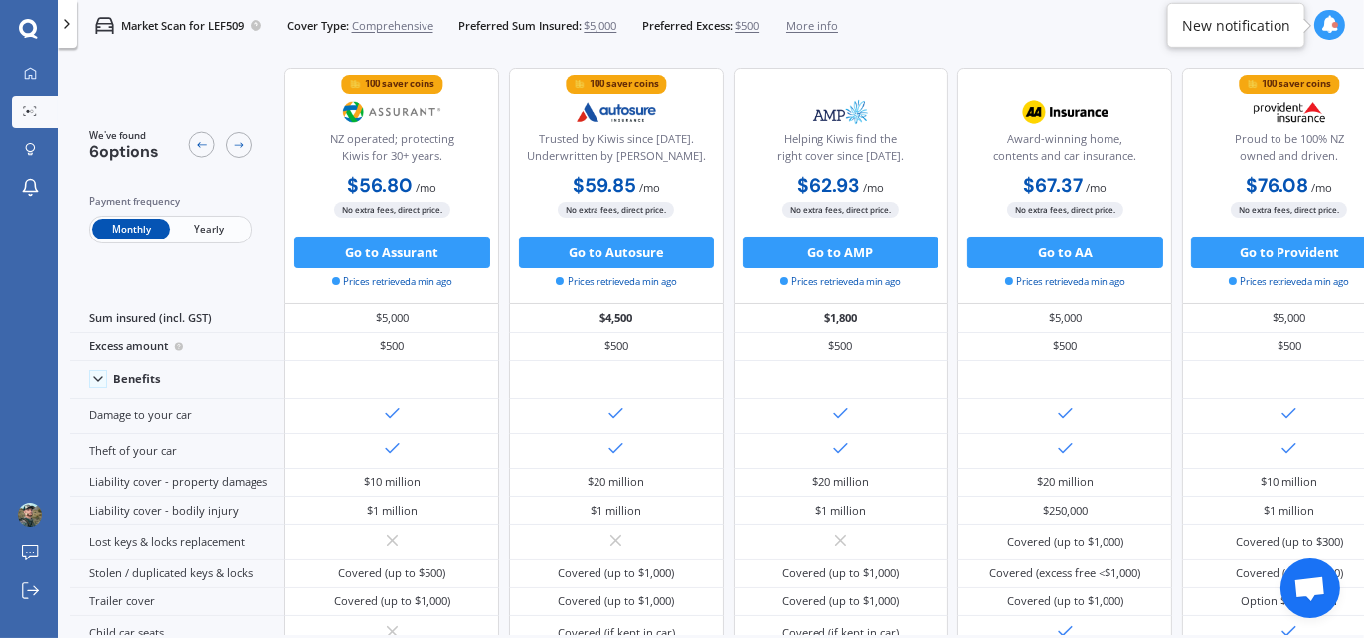
click at [421, 21] on span "Comprehensive" at bounding box center [393, 26] width 82 height 16
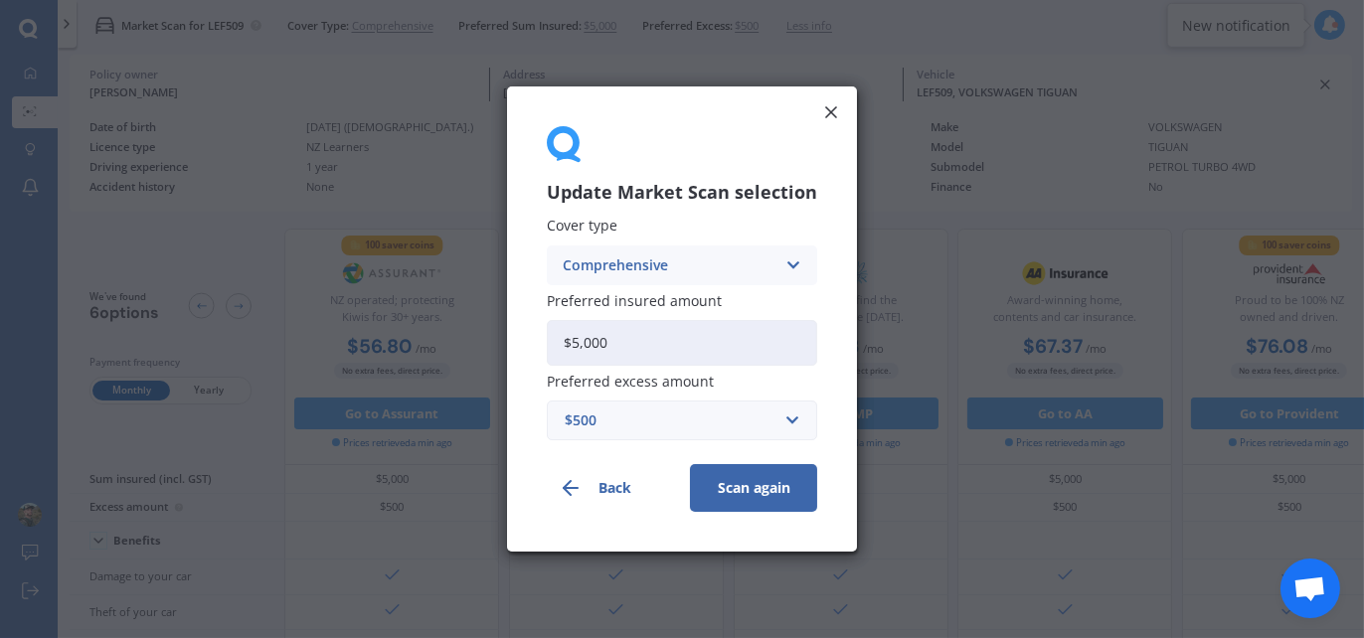
click at [607, 259] on div "Comprehensive" at bounding box center [669, 266] width 213 height 22
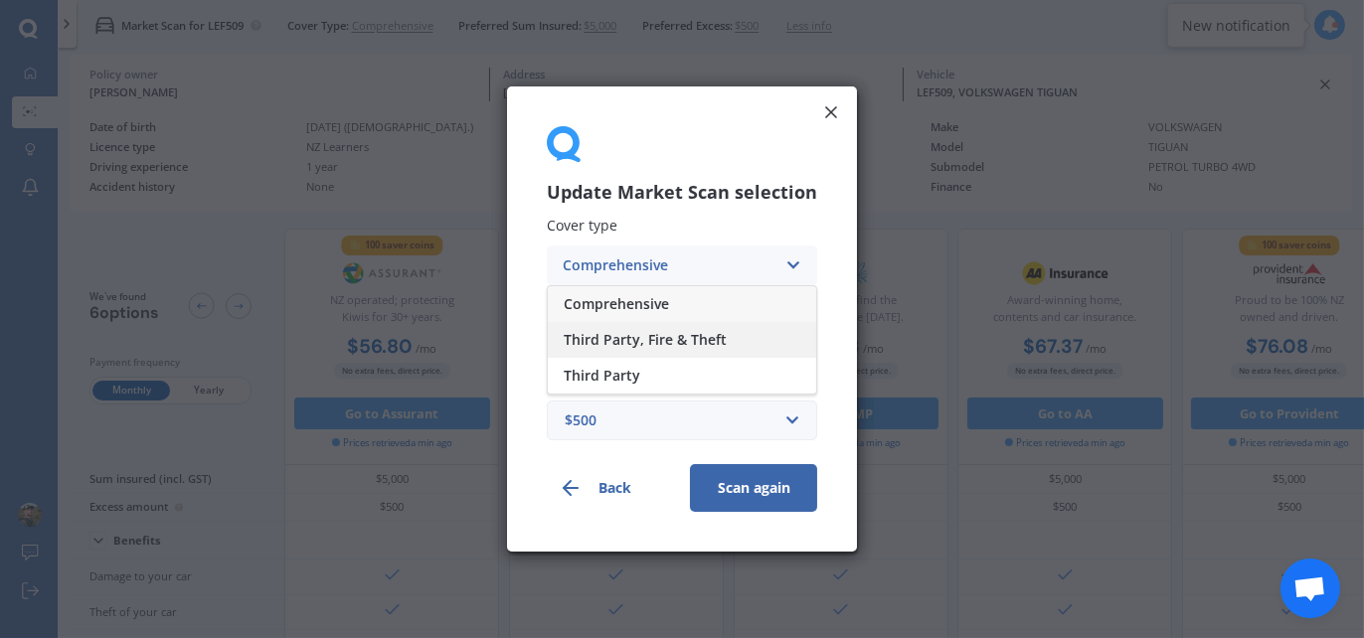
click at [609, 336] on span "Third Party, Fire & Theft" at bounding box center [645, 340] width 163 height 14
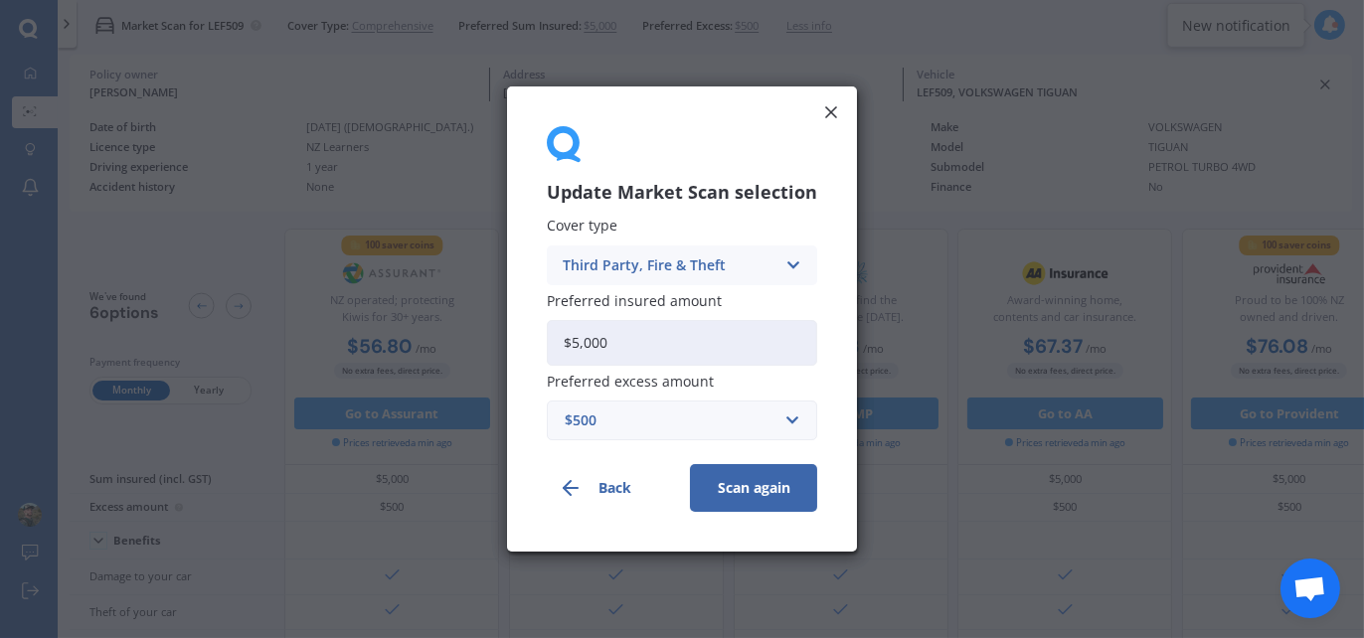
click at [730, 499] on button "Scan again" at bounding box center [753, 488] width 127 height 48
